Goal: Entertainment & Leisure: Consume media (video, audio)

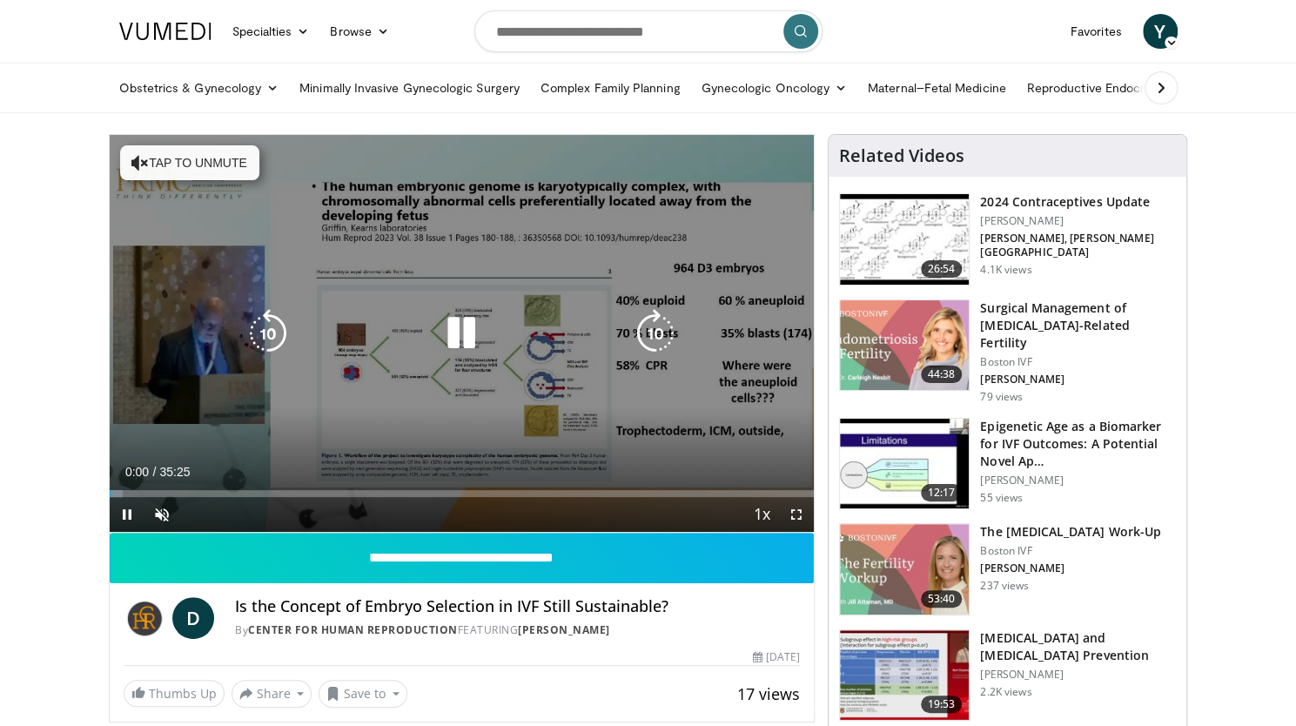
click at [158, 157] on button "Tap to unmute" at bounding box center [189, 162] width 139 height 35
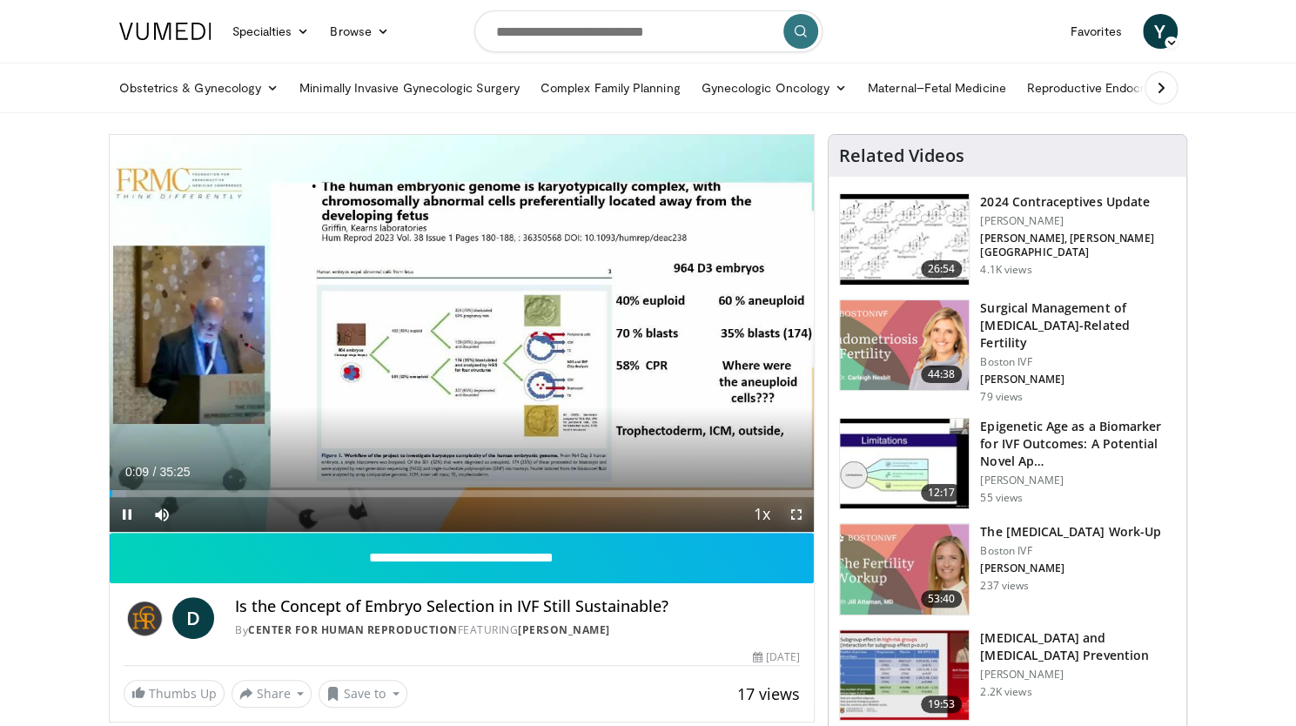
click at [799, 511] on span "Video Player" at bounding box center [796, 514] width 35 height 35
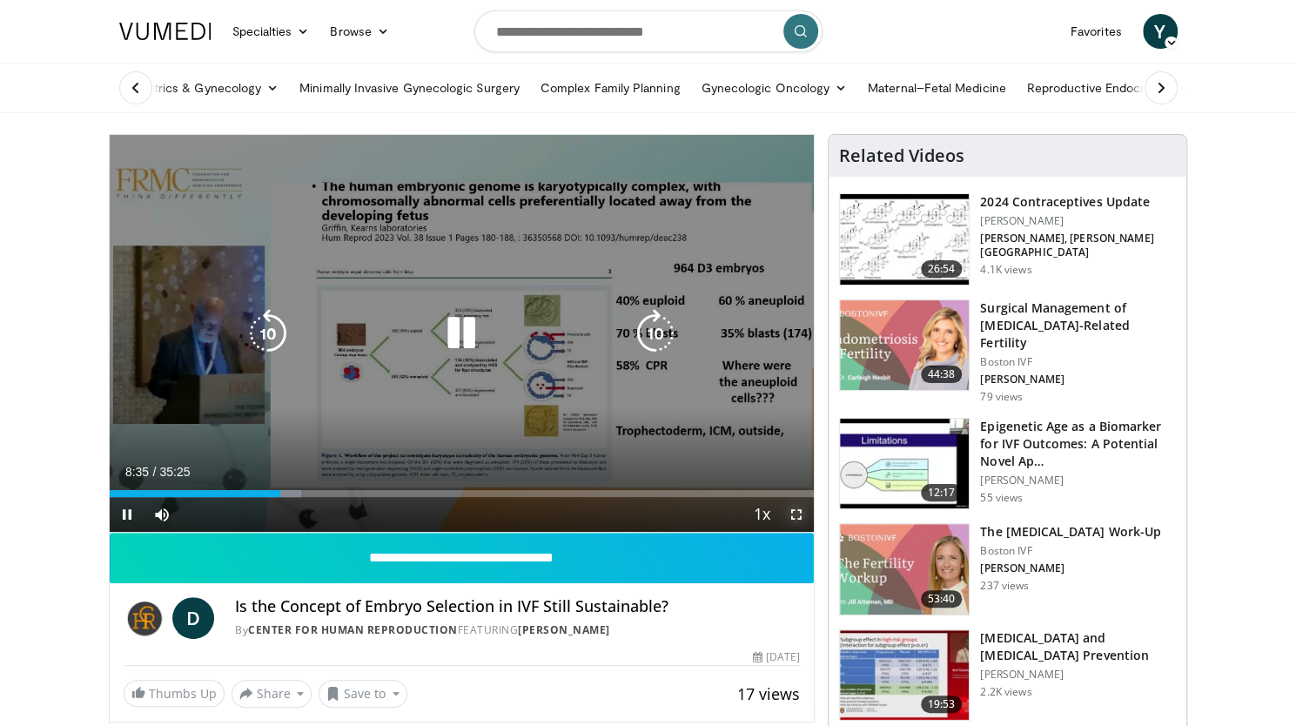
drag, startPoint x: 796, startPoint y: 519, endPoint x: 796, endPoint y: 624, distance: 105.3
click at [796, 519] on span "Video Player" at bounding box center [796, 514] width 35 height 35
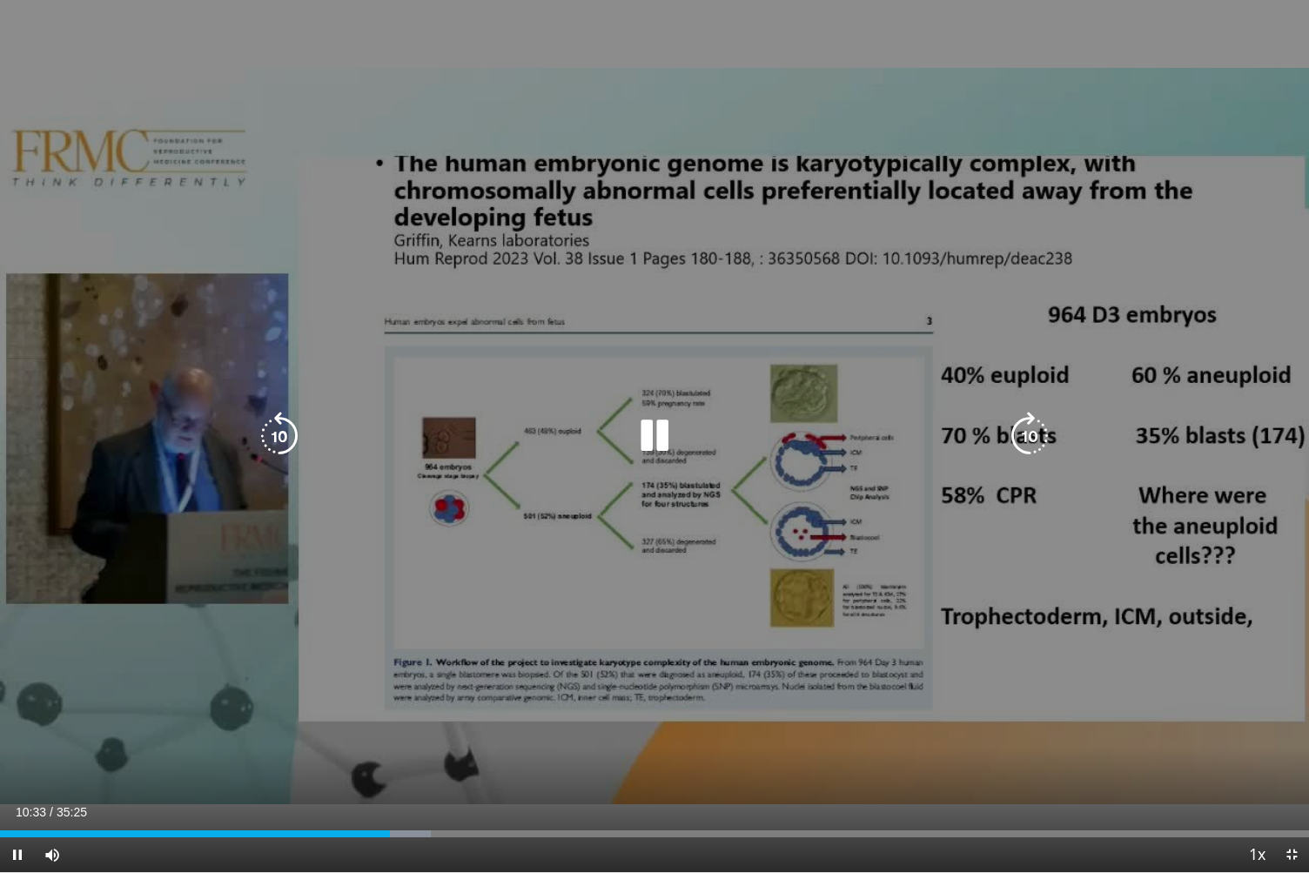
click at [655, 442] on icon "Video Player" at bounding box center [654, 436] width 49 height 49
click at [661, 442] on icon "Video Player" at bounding box center [654, 436] width 49 height 49
click at [651, 440] on div "10 seconds Tap to unmute" at bounding box center [654, 436] width 1309 height 872
click at [667, 428] on icon "Video Player" at bounding box center [654, 436] width 49 height 49
